Goal: Participate in discussion

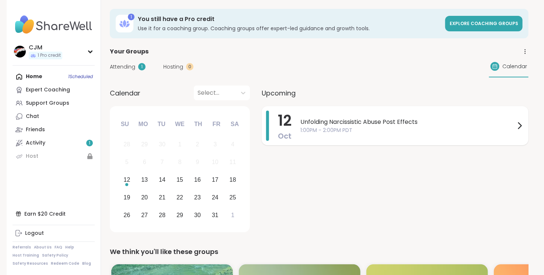
click at [330, 124] on span "Unfolding Narcissistic Abuse Post Effects" at bounding box center [407, 122] width 215 height 9
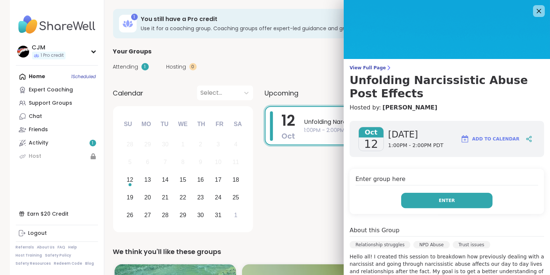
click at [444, 201] on span "Enter" at bounding box center [447, 200] width 16 height 7
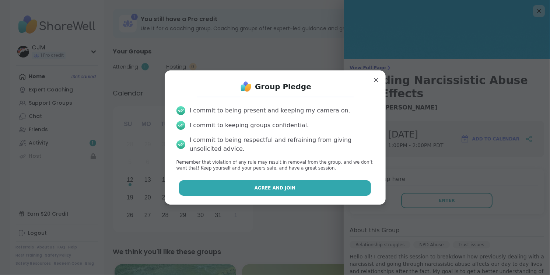
click at [295, 185] on button "Agree and Join" at bounding box center [275, 187] width 192 height 15
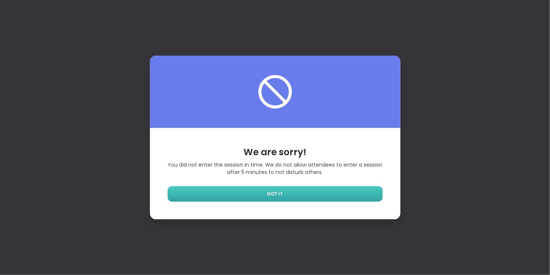
click at [279, 193] on span "GOT IT" at bounding box center [275, 194] width 16 height 7
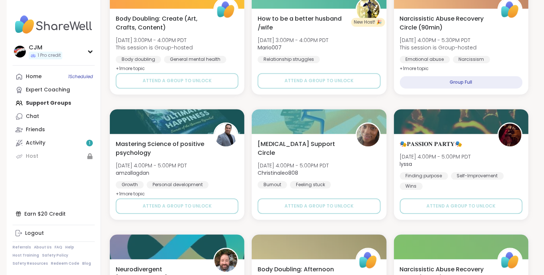
scroll to position [482, 0]
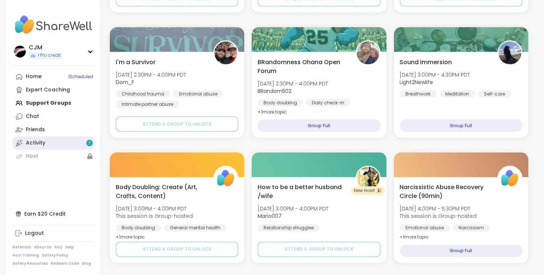
click at [47, 139] on link "Activity 1" at bounding box center [54, 142] width 82 height 13
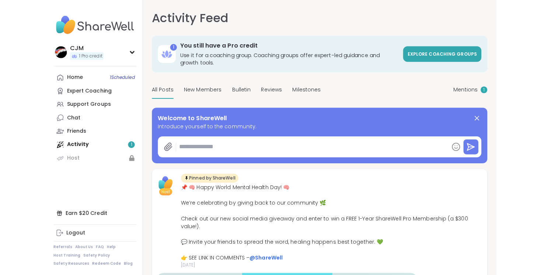
type textarea "*"
